Goal: Navigation & Orientation: Understand site structure

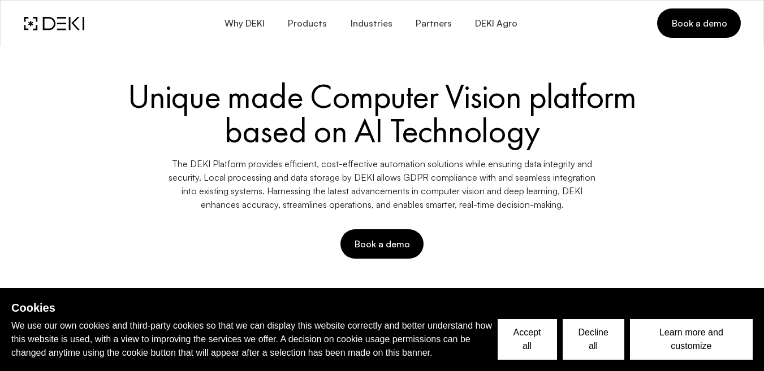
click at [321, 21] on span "Products" at bounding box center [307, 23] width 40 height 11
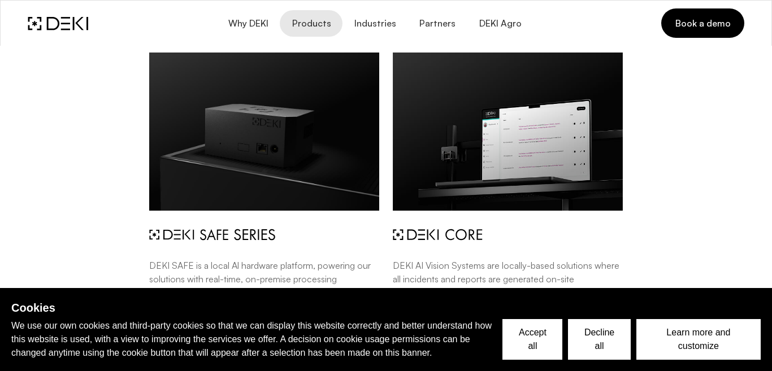
click at [537, 335] on button "Accept all" at bounding box center [533, 339] width 60 height 41
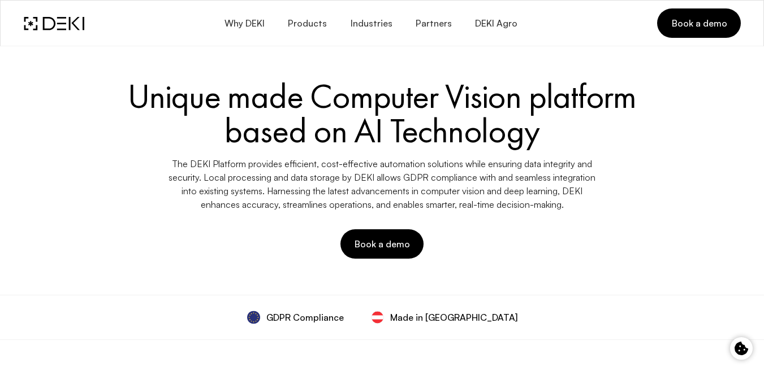
click at [365, 25] on span "Industries" at bounding box center [370, 23] width 42 height 11
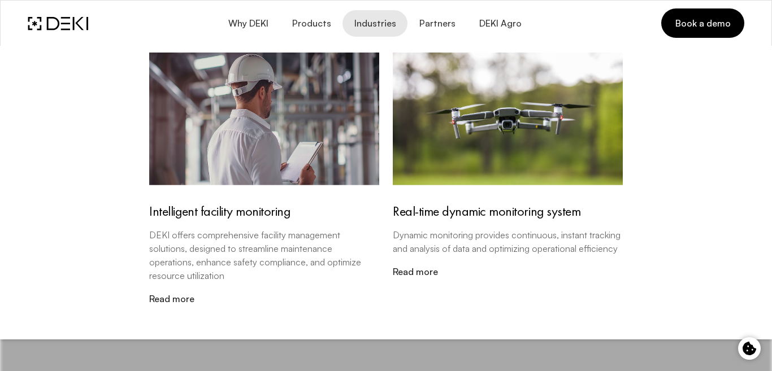
click at [440, 18] on span "Partners" at bounding box center [437, 23] width 37 height 11
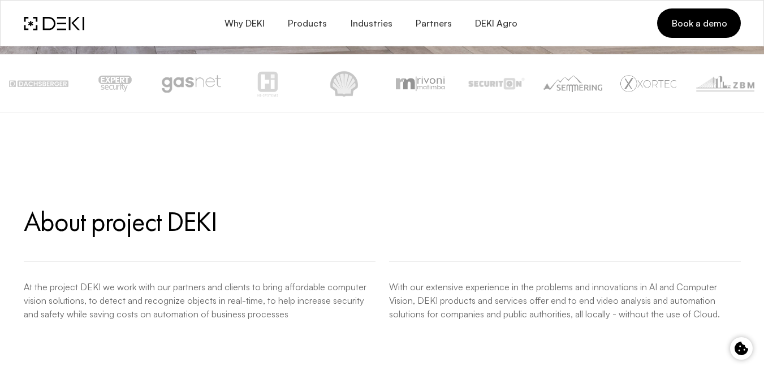
scroll to position [679, 0]
